Goal: Task Accomplishment & Management: Manage account settings

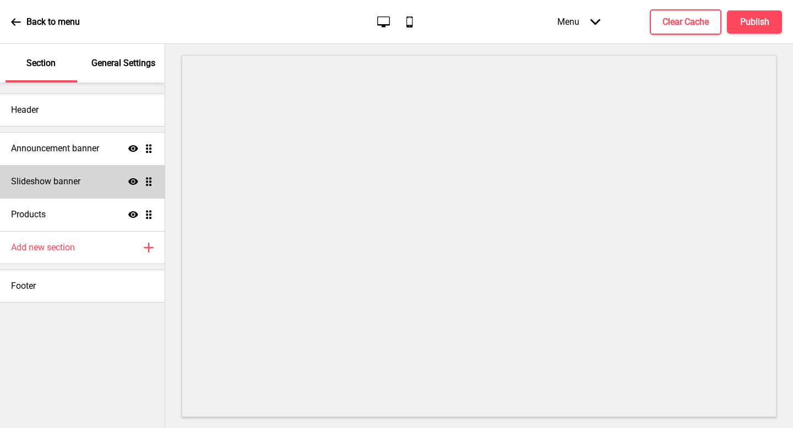
click at [75, 182] on h4 "Slideshow banner" at bounding box center [45, 182] width 69 height 12
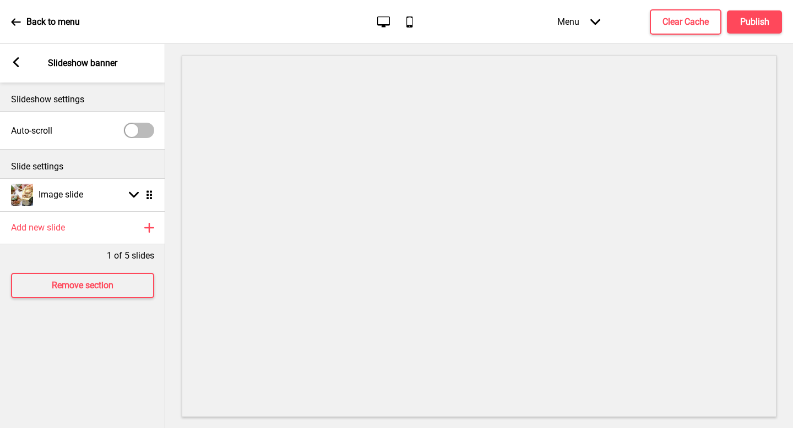
click at [75, 182] on div "Image slide Arrow down Drag" at bounding box center [82, 194] width 165 height 33
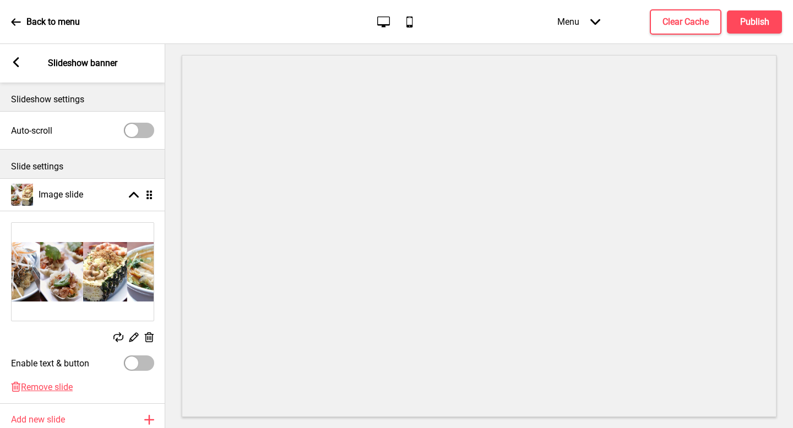
click at [17, 56] on div "Arrow left Slideshow banner" at bounding box center [82, 63] width 165 height 39
click at [11, 60] on rect at bounding box center [16, 62] width 10 height 10
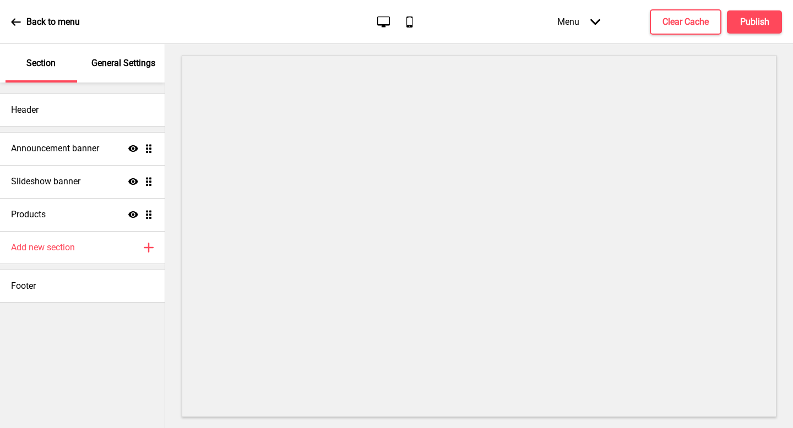
click at [117, 67] on p "General Settings" at bounding box center [123, 63] width 64 height 12
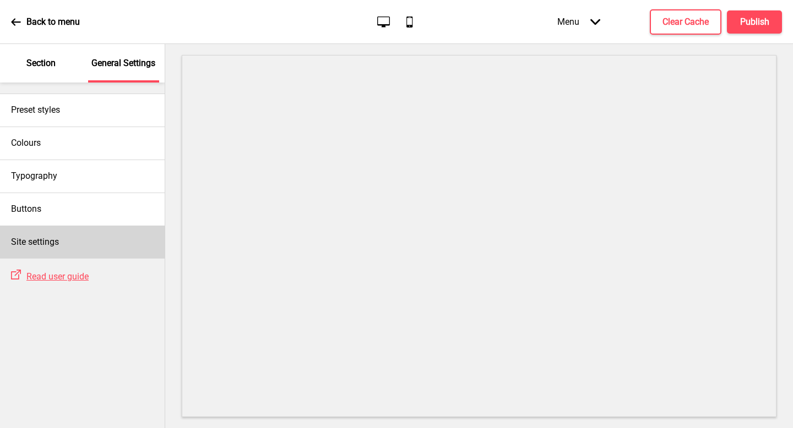
click at [122, 235] on div "Site settings" at bounding box center [82, 242] width 165 height 33
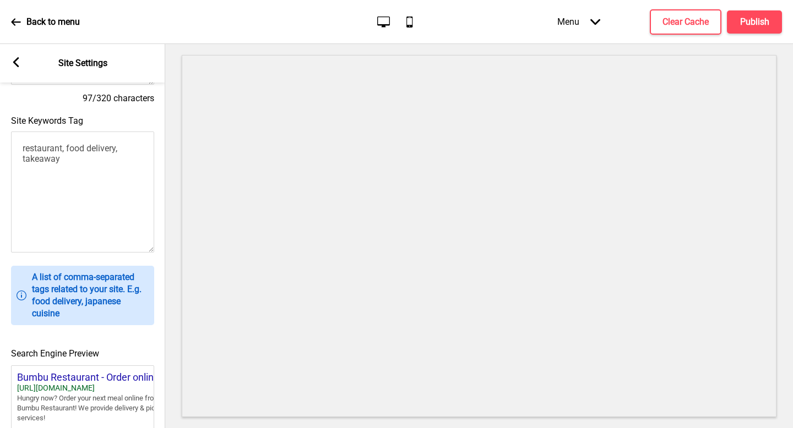
scroll to position [436, 0]
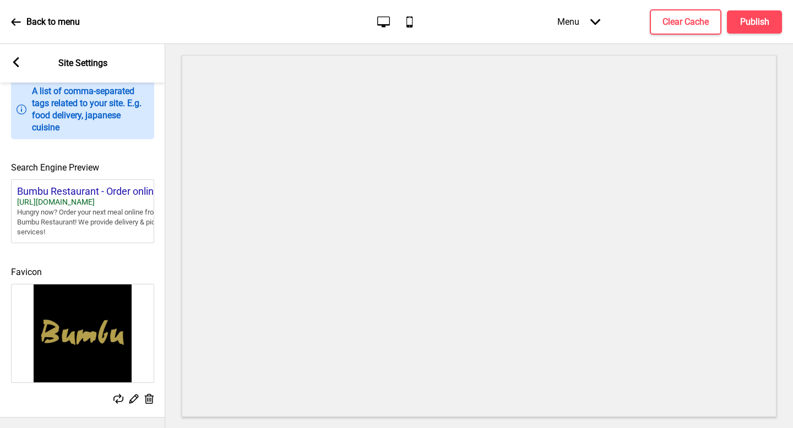
click at [23, 72] on div "Arrow left Site Settings" at bounding box center [82, 63] width 165 height 39
click at [20, 64] on rect at bounding box center [16, 62] width 10 height 10
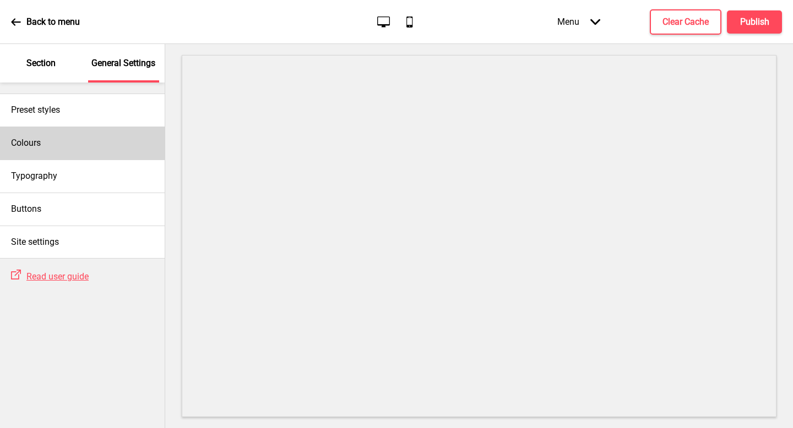
click at [85, 142] on div "Colours" at bounding box center [82, 143] width 165 height 33
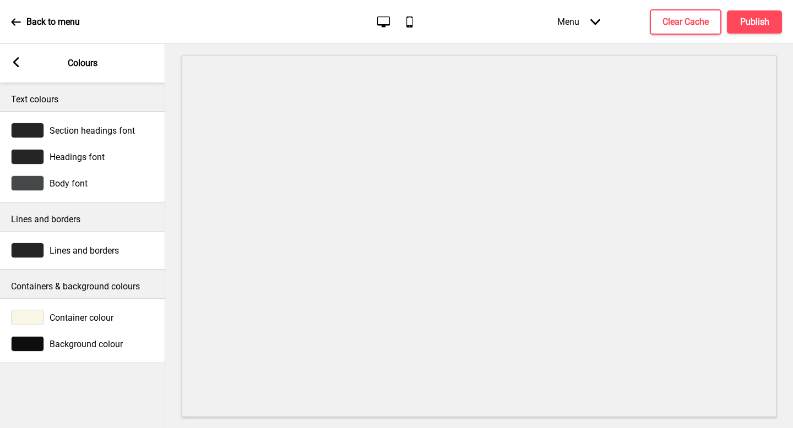
click at [32, 318] on div at bounding box center [27, 317] width 33 height 15
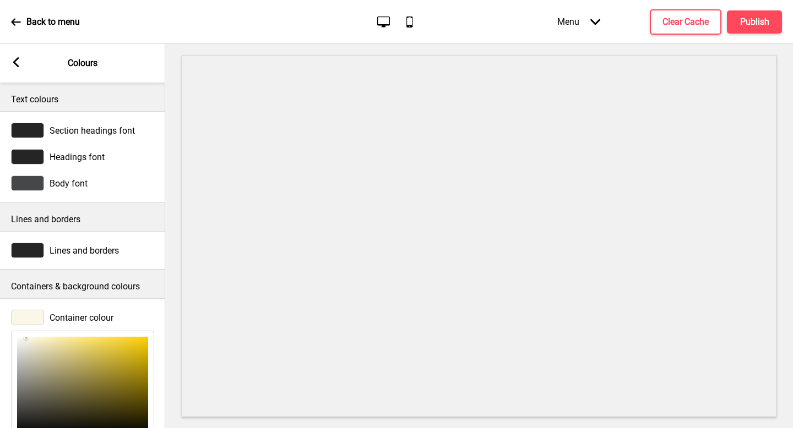
click at [44, 368] on div at bounding box center [82, 386] width 131 height 99
type input "AFA98B"
type input "175"
type input "169"
type input "139"
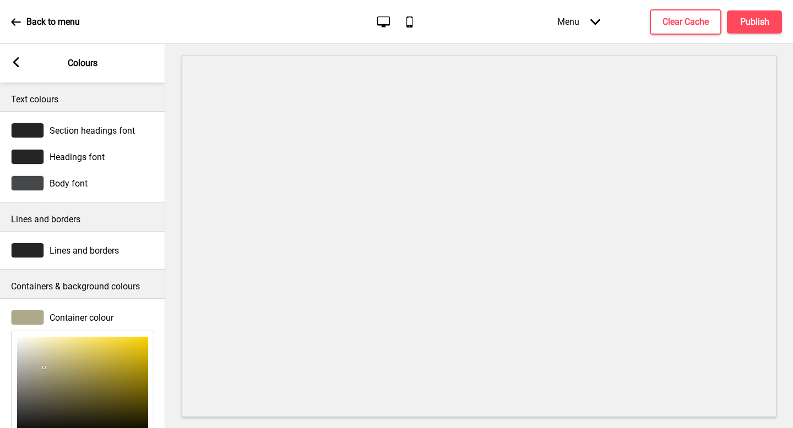
scroll to position [73, 0]
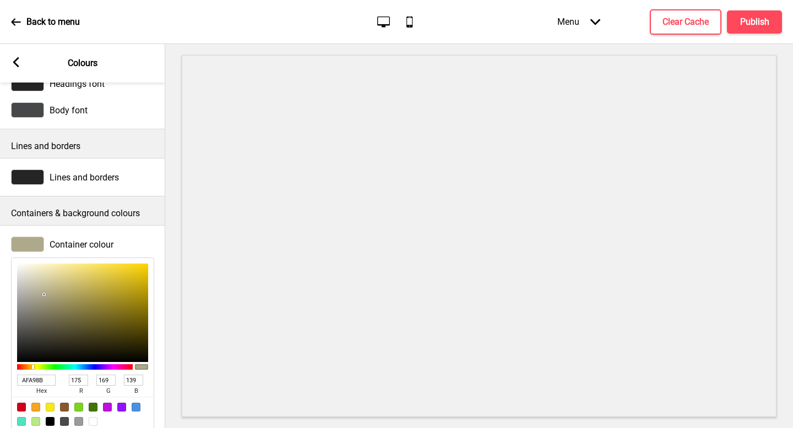
type input "38362D"
type input "56"
type input "54"
type input "45"
type input "38372F"
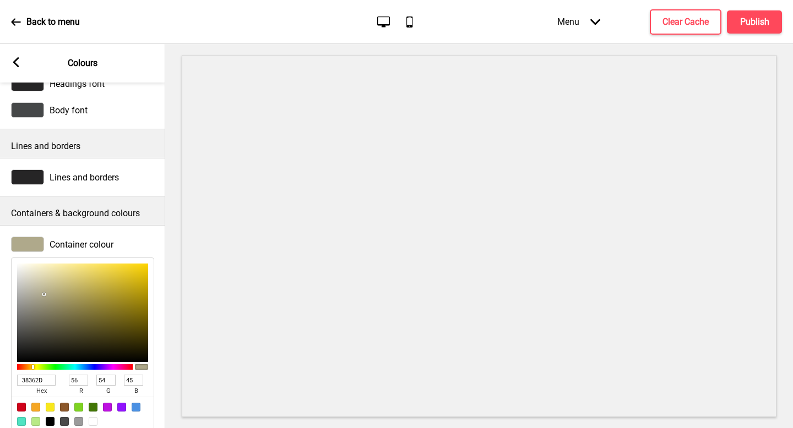
type input "55"
type input "47"
type input "181818"
type input "24"
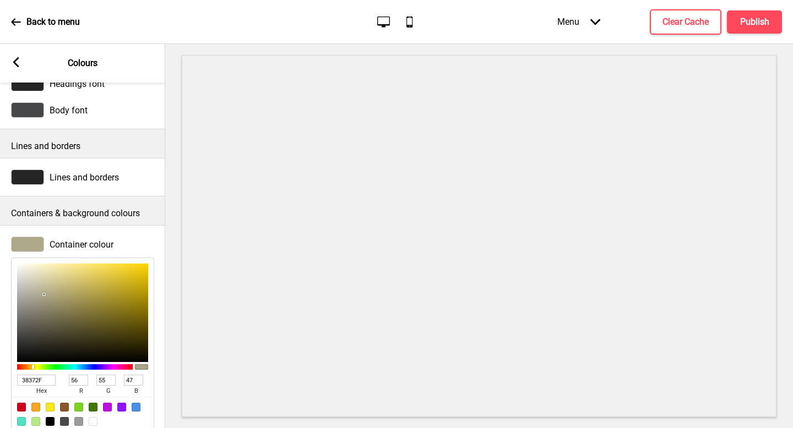
type input "24"
type input "000000"
type input "0"
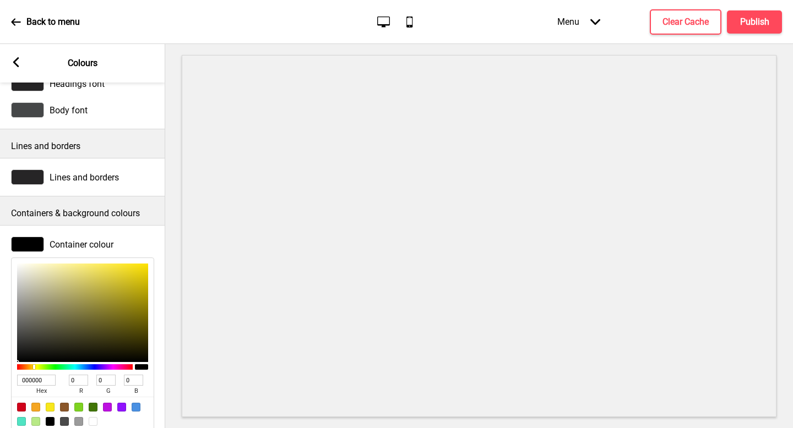
drag, startPoint x: 45, startPoint y: 340, endPoint x: 0, endPoint y: 383, distance: 61.5
click at [0, 383] on div "Container colour 000000 hex 0 r 0 g 0 b 100 a" at bounding box center [82, 334] width 165 height 206
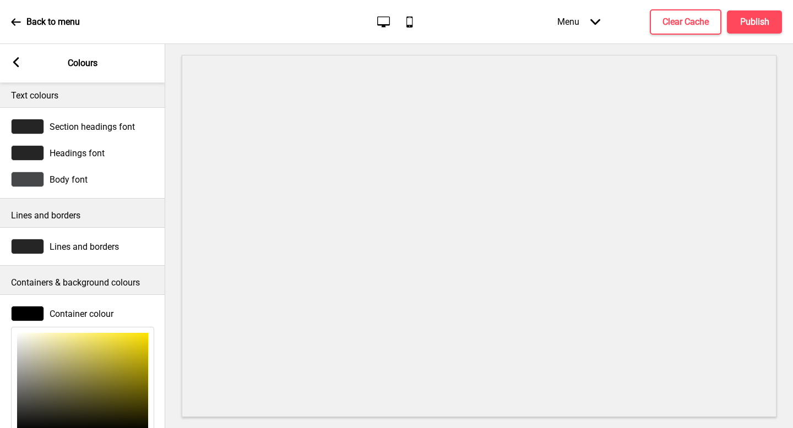
scroll to position [0, 0]
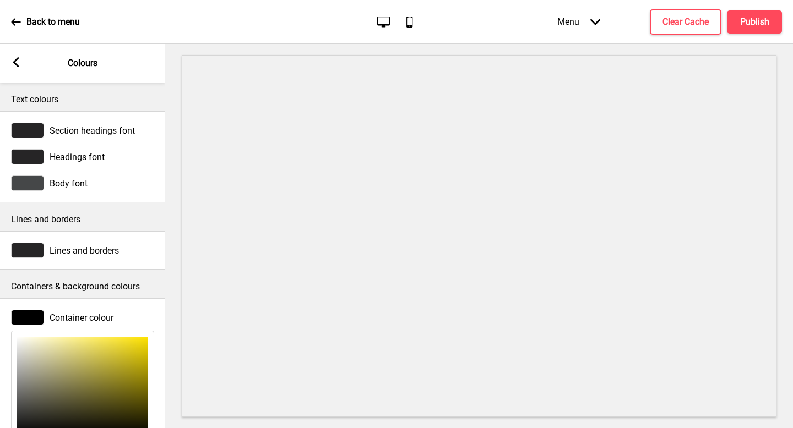
click at [110, 183] on div "Body font" at bounding box center [82, 183] width 143 height 15
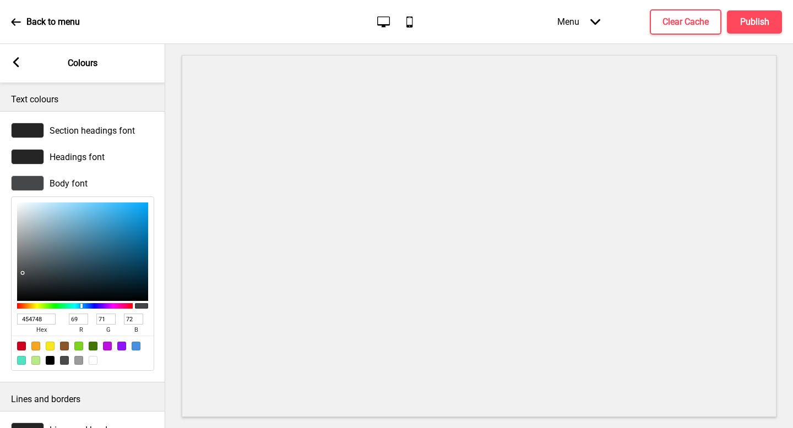
type input "7197A9"
type input "113"
type input "151"
type input "169"
type input "7398A9"
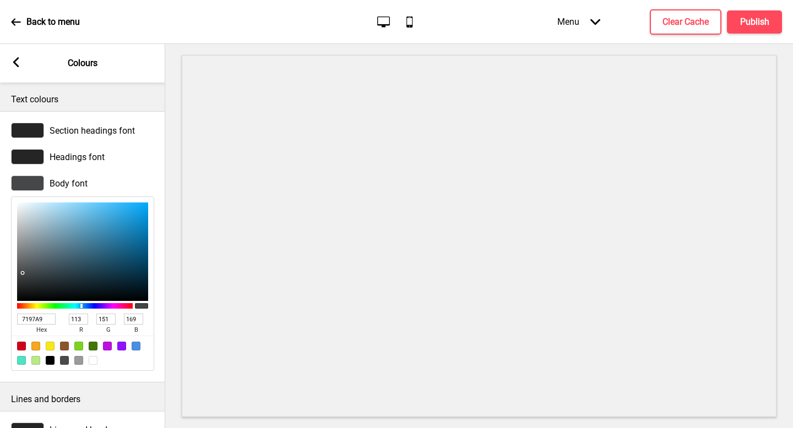
type input "115"
type input "152"
type input "9BB6C2"
type input "155"
type input "182"
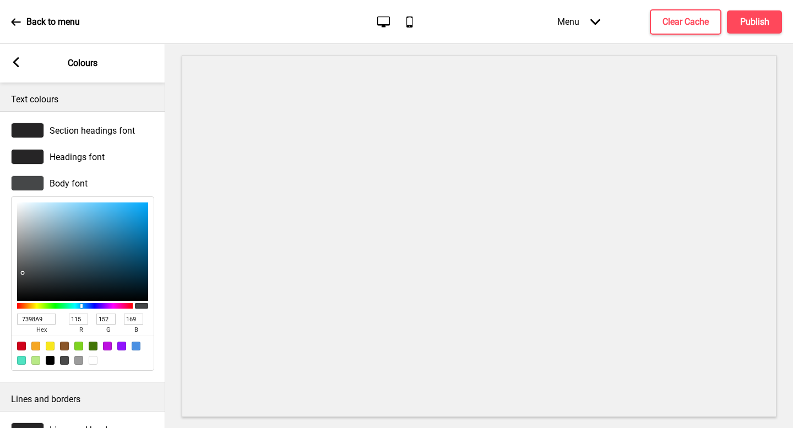
type input "194"
type input "FFFFFF"
type input "255"
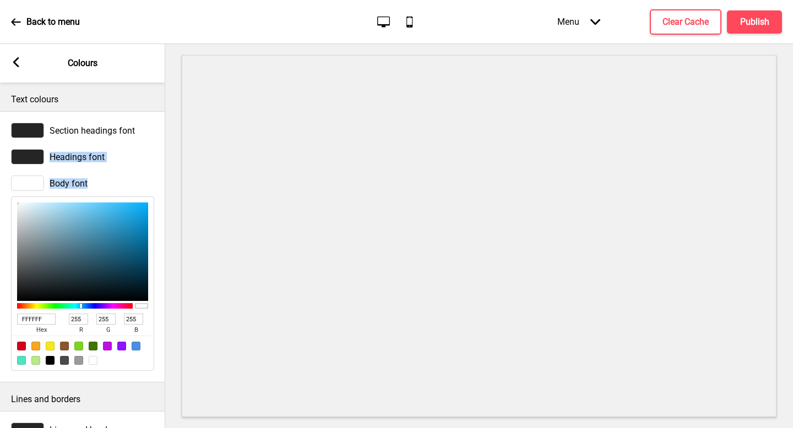
drag, startPoint x: 50, startPoint y: 231, endPoint x: 0, endPoint y: 165, distance: 82.2
click at [0, 165] on div "Section headings font Headings font Body font FFFFFF hex 255 r 255 g 255 b 100 a" at bounding box center [82, 246] width 165 height 271
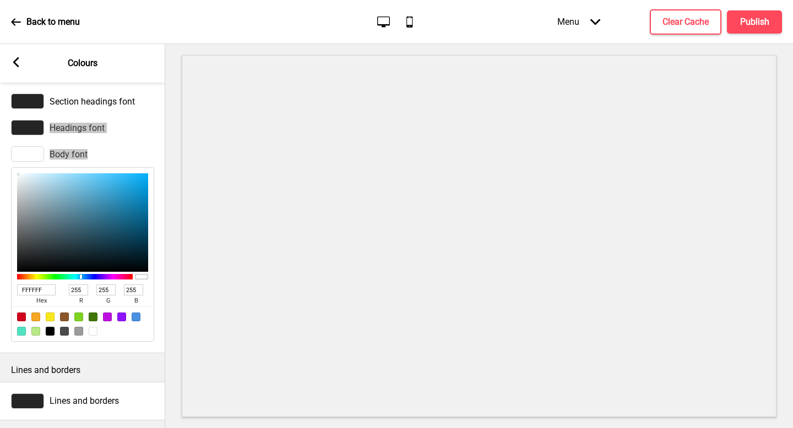
scroll to position [28, 0]
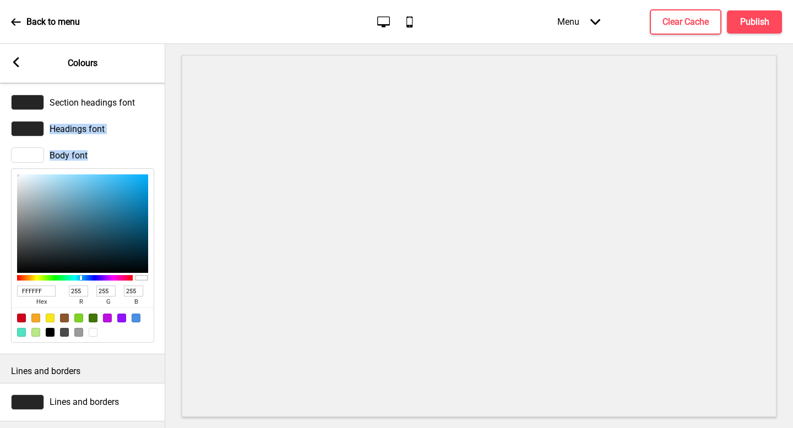
click at [127, 139] on div "Headings font" at bounding box center [82, 129] width 165 height 26
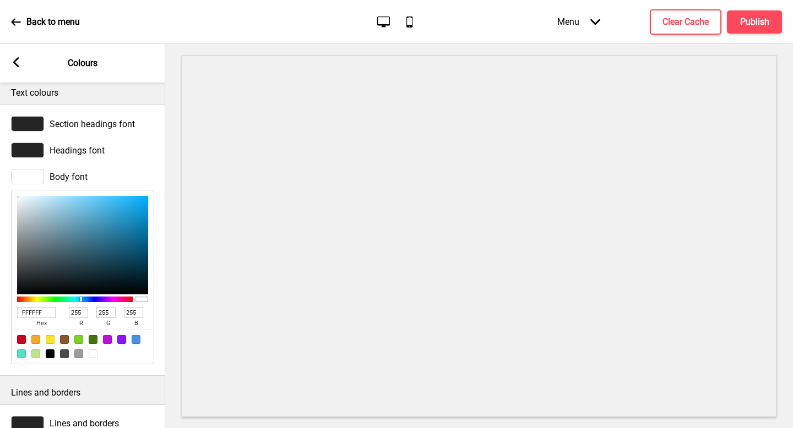
scroll to position [6, 0]
click at [24, 149] on div at bounding box center [27, 150] width 33 height 15
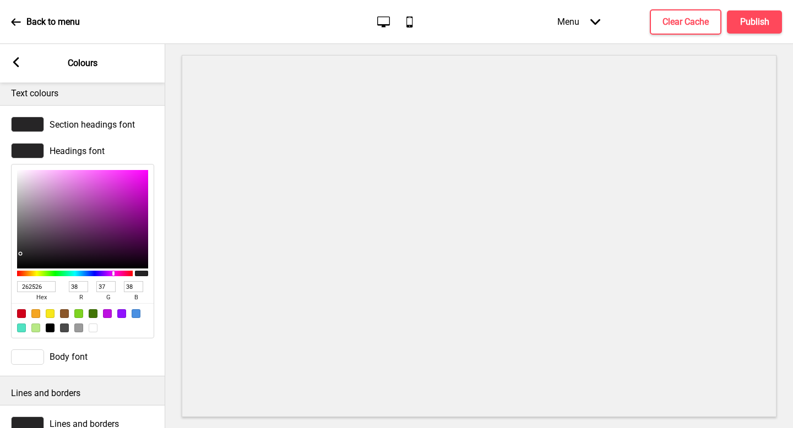
type input "F2C0F2"
type input "242"
type input "192"
type input "242"
type input "F2C2F2"
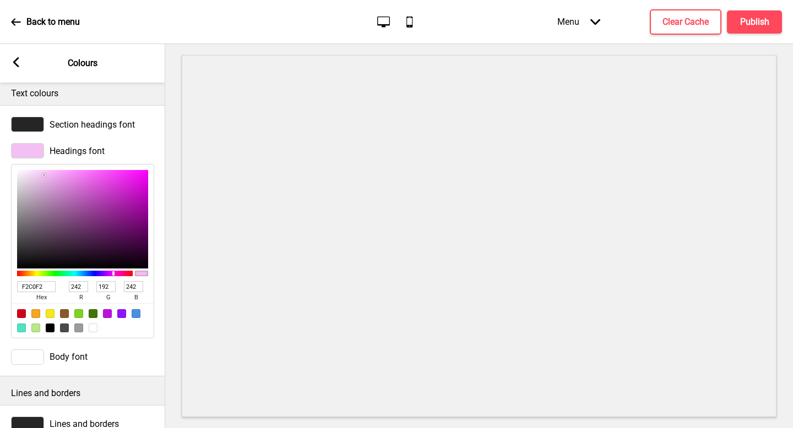
type input "194"
type input "F6DDF6"
type input "246"
type input "221"
type input "246"
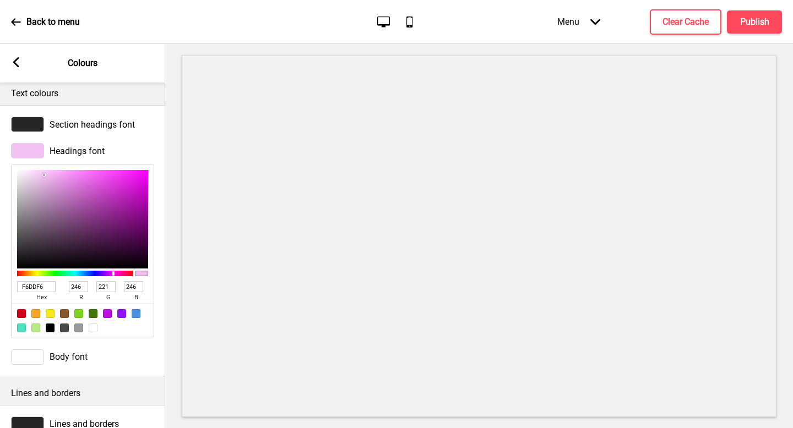
type input "FFFFFF"
type input "255"
drag, startPoint x: 44, startPoint y: 175, endPoint x: 0, endPoint y: 149, distance: 51.4
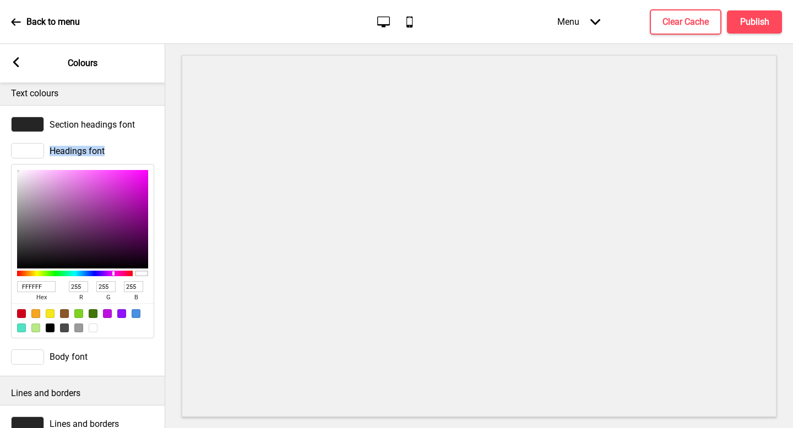
click at [0, 149] on div "Headings font FFFFFF hex 255 r 255 g 255 b 100 a" at bounding box center [82, 241] width 165 height 206
click at [81, 127] on span "Section headings font" at bounding box center [92, 124] width 85 height 10
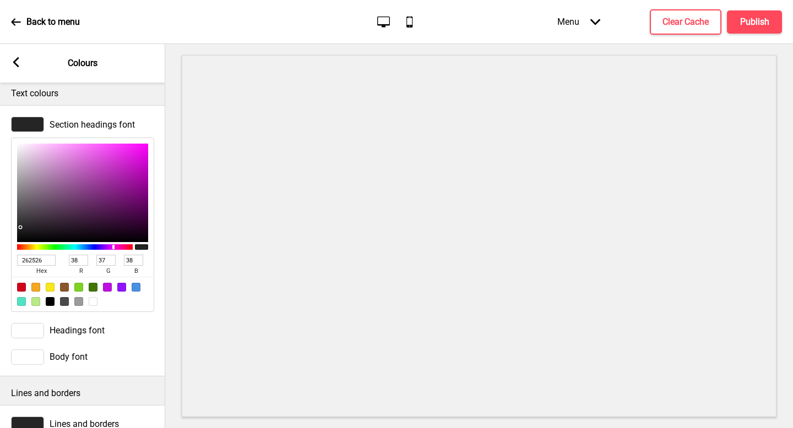
type input "F2C0F2"
type input "242"
type input "192"
type input "242"
type input "F4CAF4"
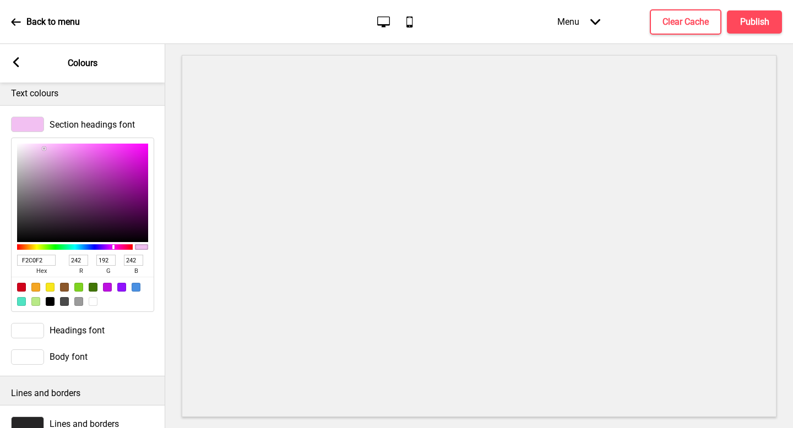
type input "244"
type input "202"
type input "244"
type input "FFF5FF"
type input "255"
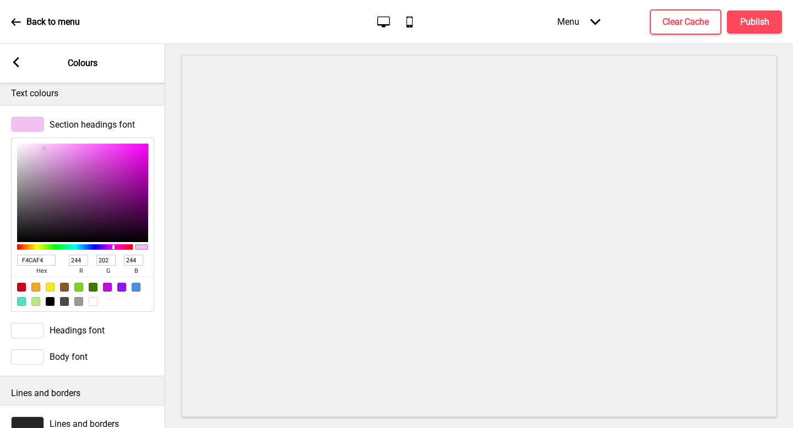
type input "245"
type input "255"
type input "FFFFFF"
type input "255"
drag, startPoint x: 44, startPoint y: 149, endPoint x: 0, endPoint y: 116, distance: 54.7
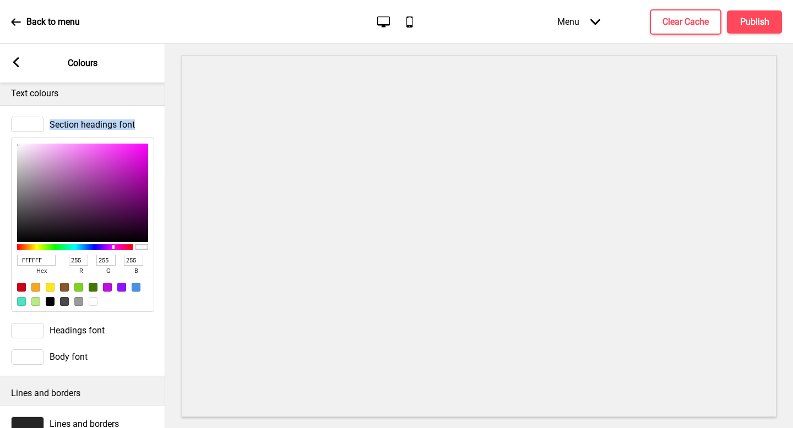
click at [0, 116] on div "Section headings font FFFFFF hex 255 r 255 g 255 b 100 a" at bounding box center [82, 214] width 165 height 206
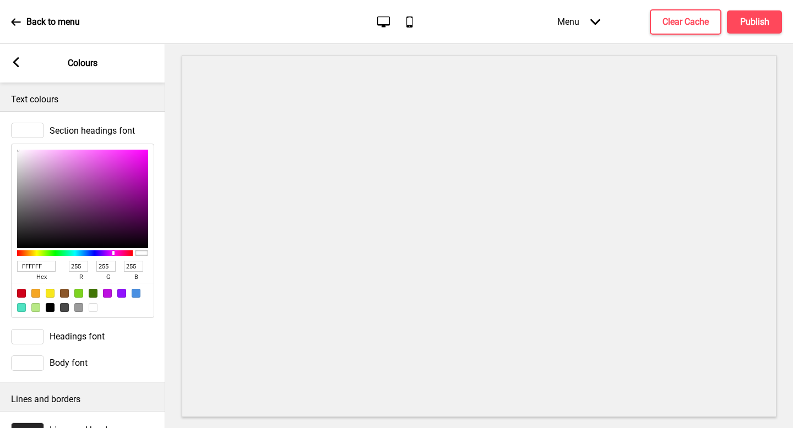
click at [81, 133] on span "Section headings font" at bounding box center [92, 131] width 85 height 10
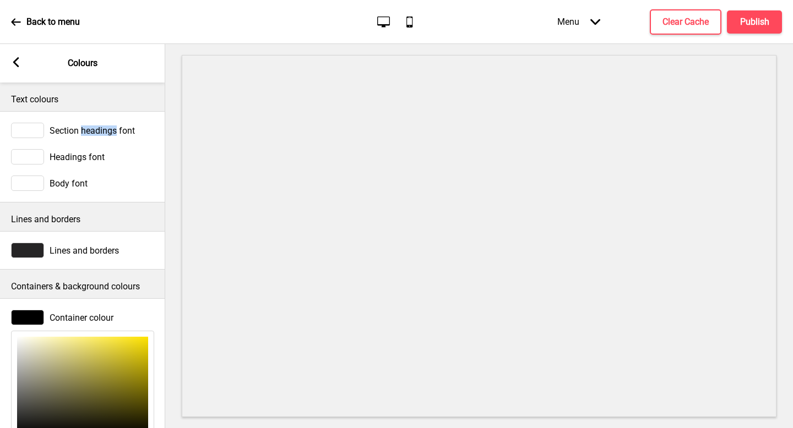
click at [81, 133] on span "Section headings font" at bounding box center [92, 131] width 85 height 10
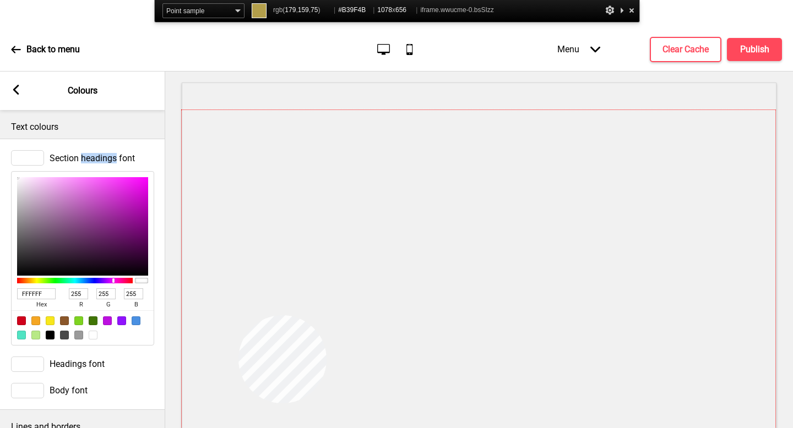
copy span "headings"
click at [240, 315] on div at bounding box center [479, 290] width 594 height 361
click at [48, 292] on input "FFFFFF" at bounding box center [36, 294] width 39 height 11
paste input "#B39F4B"
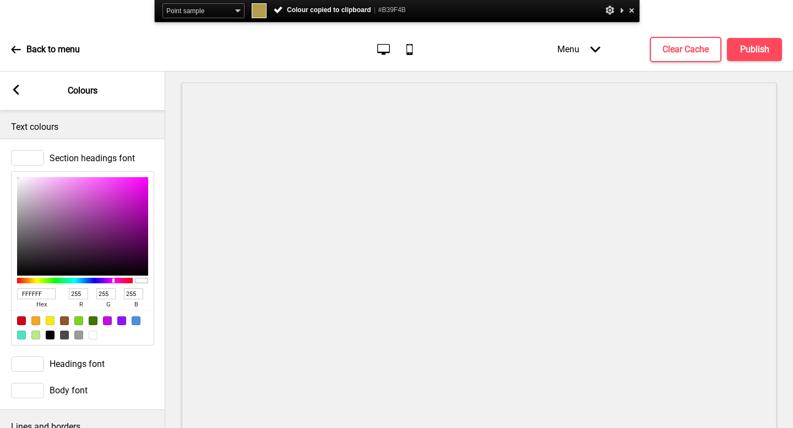
type input "#B39F4B"
type input "179"
type input "159"
type input "75"
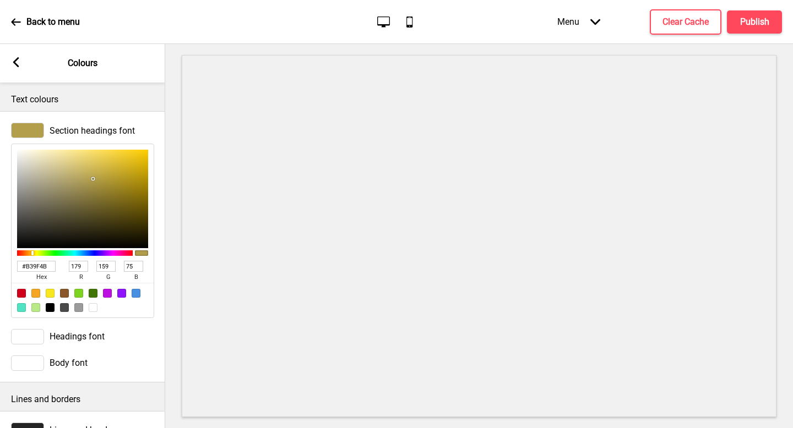
type input "B39F4B"
click at [755, 24] on h4 "Publish" at bounding box center [754, 22] width 29 height 12
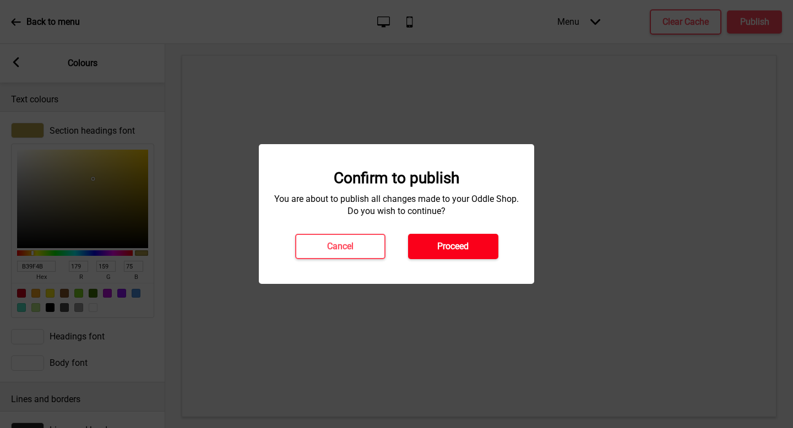
click at [461, 249] on h4 "Proceed" at bounding box center [452, 247] width 31 height 12
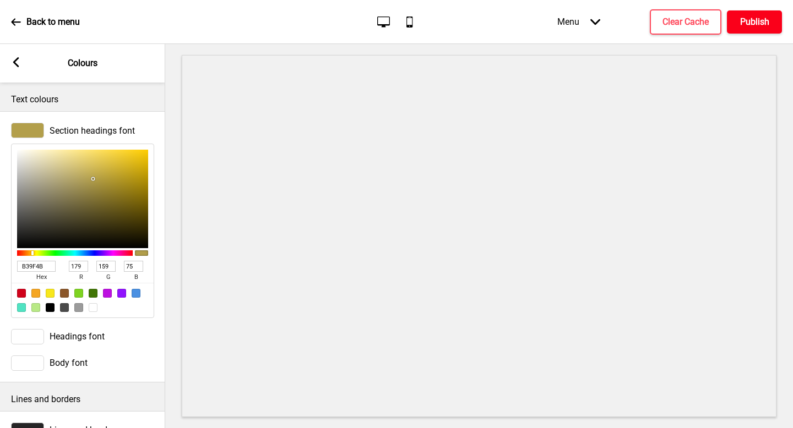
click at [750, 26] on h4 "Publish" at bounding box center [754, 22] width 29 height 12
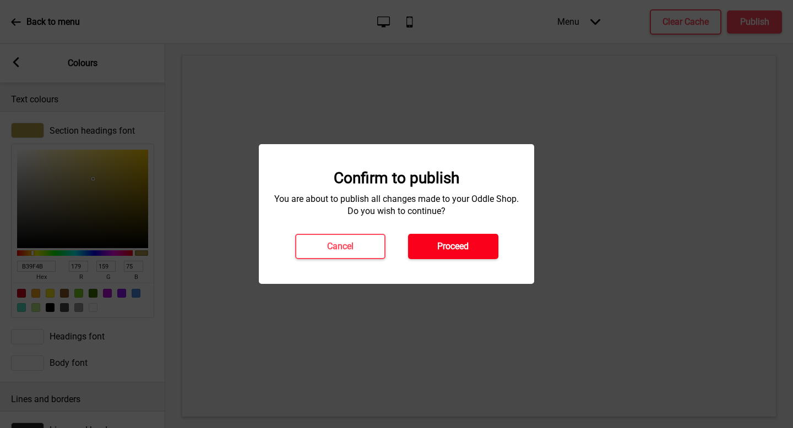
click at [441, 241] on h4 "Proceed" at bounding box center [452, 247] width 31 height 12
